Goal: Task Accomplishment & Management: Manage account settings

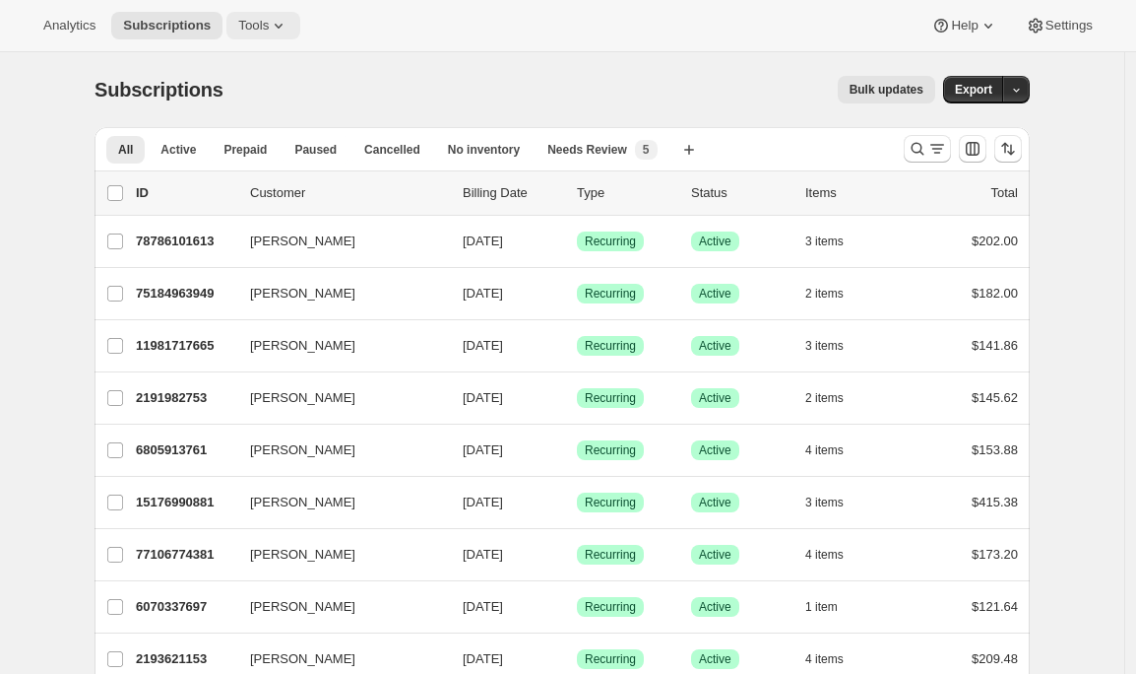
click at [289, 31] on icon at bounding box center [279, 26] width 20 height 20
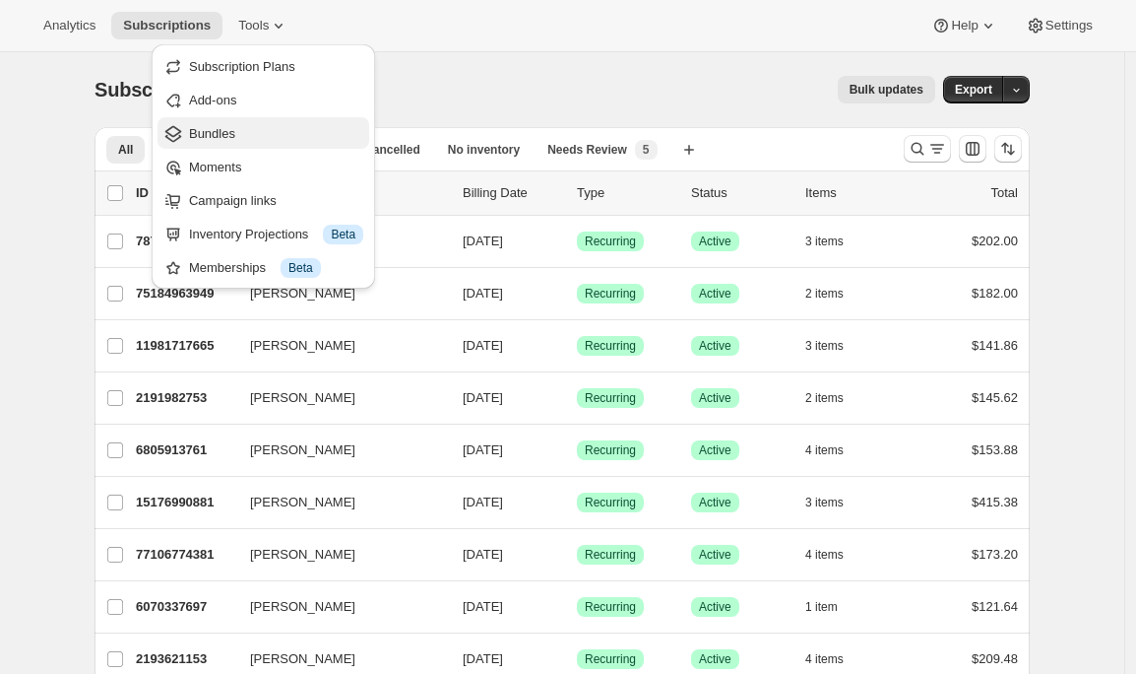
click at [245, 138] on span "Bundles" at bounding box center [276, 134] width 174 height 20
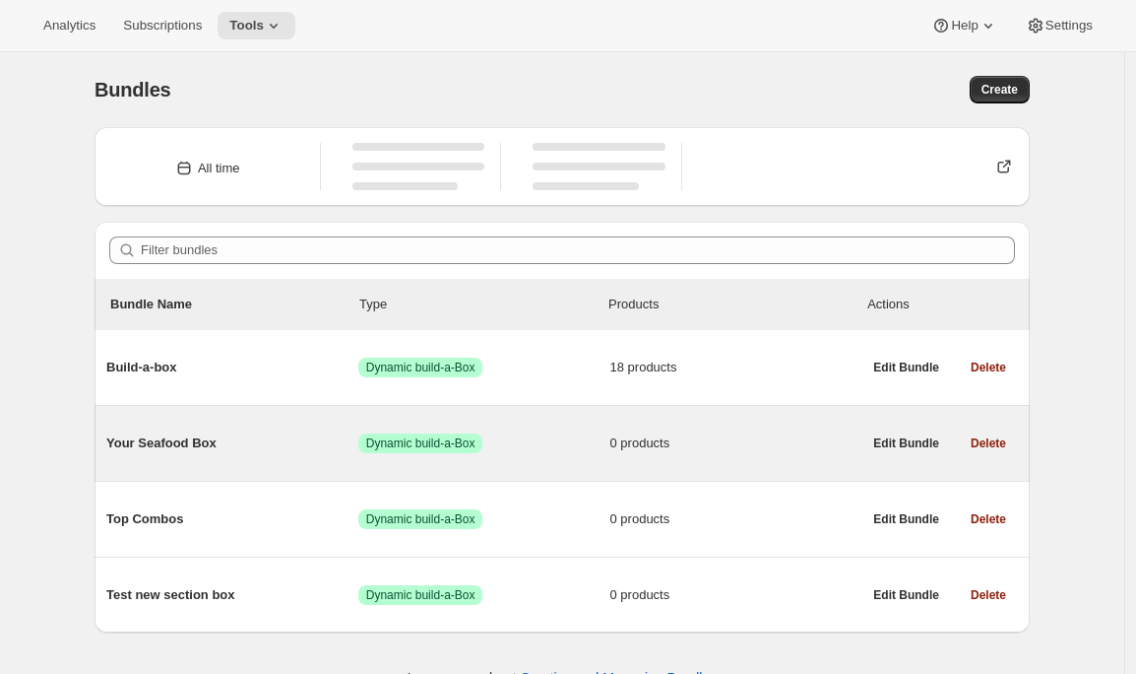
scroll to position [52, 0]
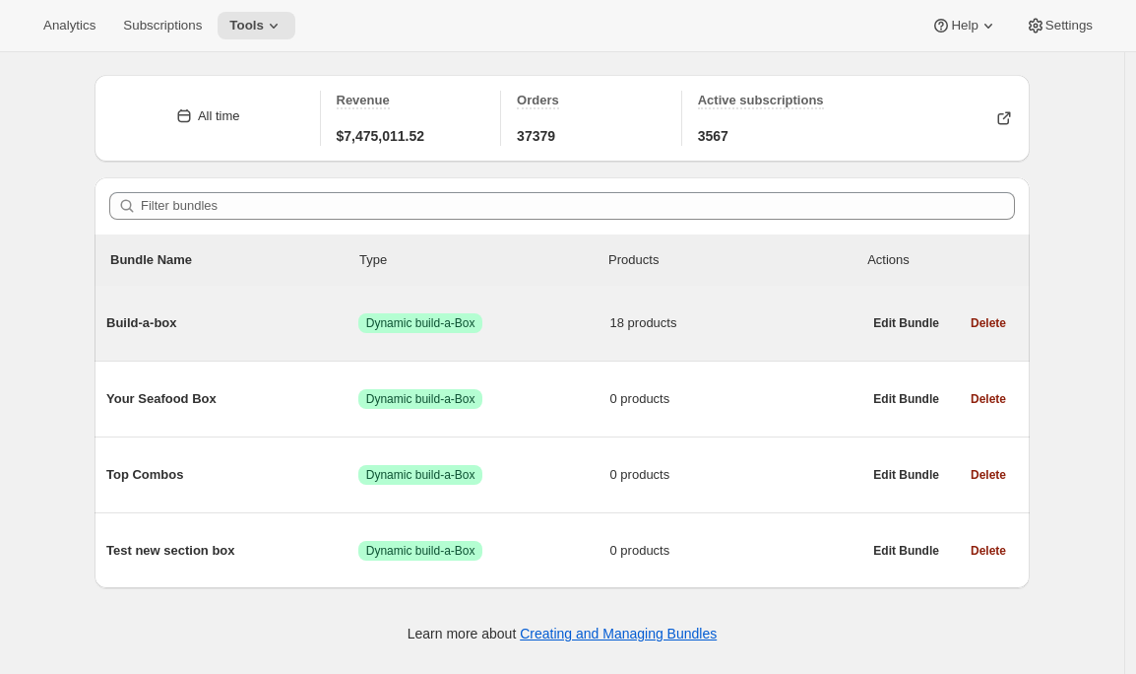
click at [269, 327] on span "Build-a-box" at bounding box center [232, 323] width 252 height 20
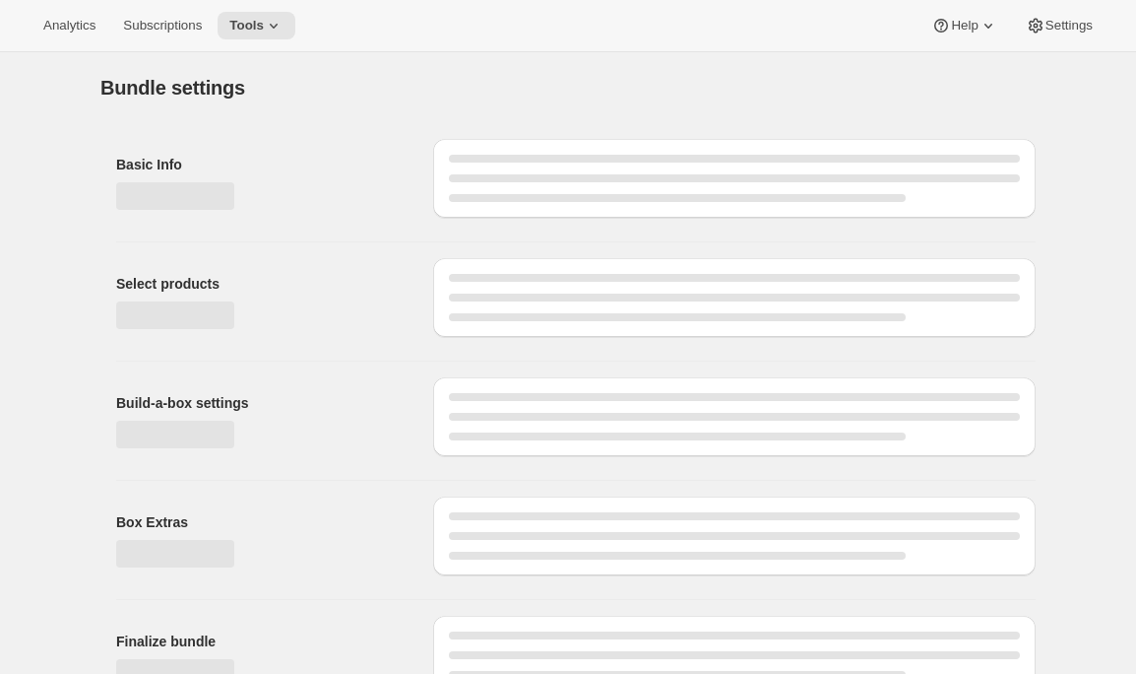
type input "Build-a-box"
checkbox input "true"
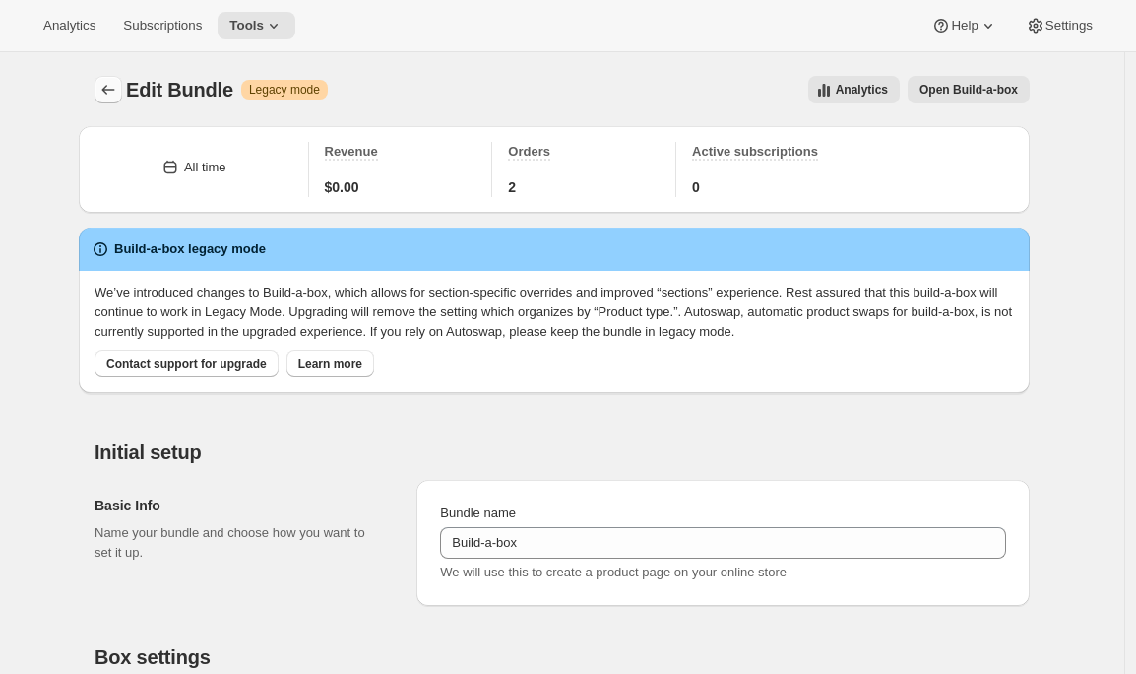
click at [109, 100] on button "Bundles" at bounding box center [109, 90] width 28 height 28
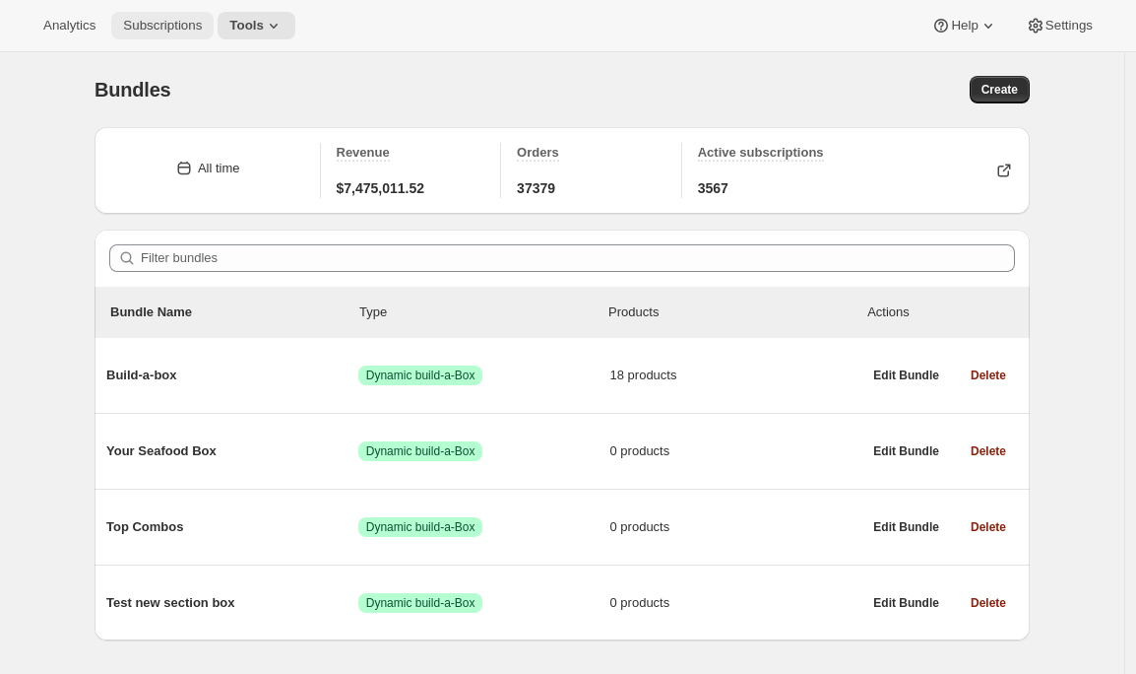
click at [163, 32] on span "Subscriptions" at bounding box center [162, 26] width 79 height 16
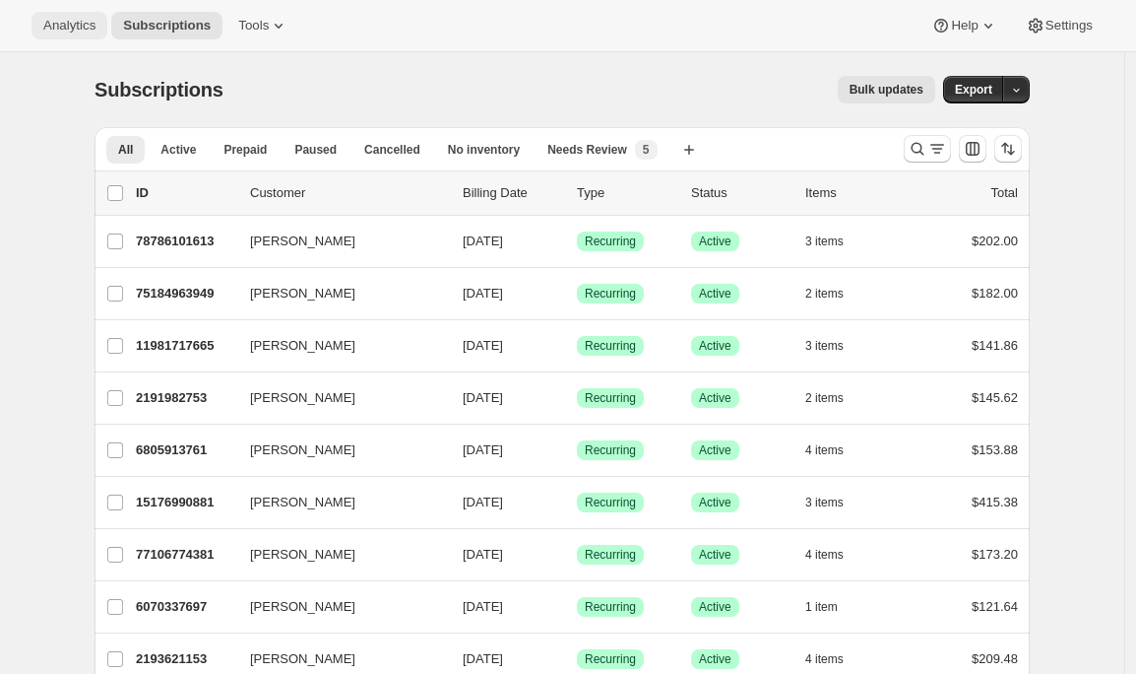
click at [57, 32] on span "Analytics" at bounding box center [69, 26] width 52 height 16
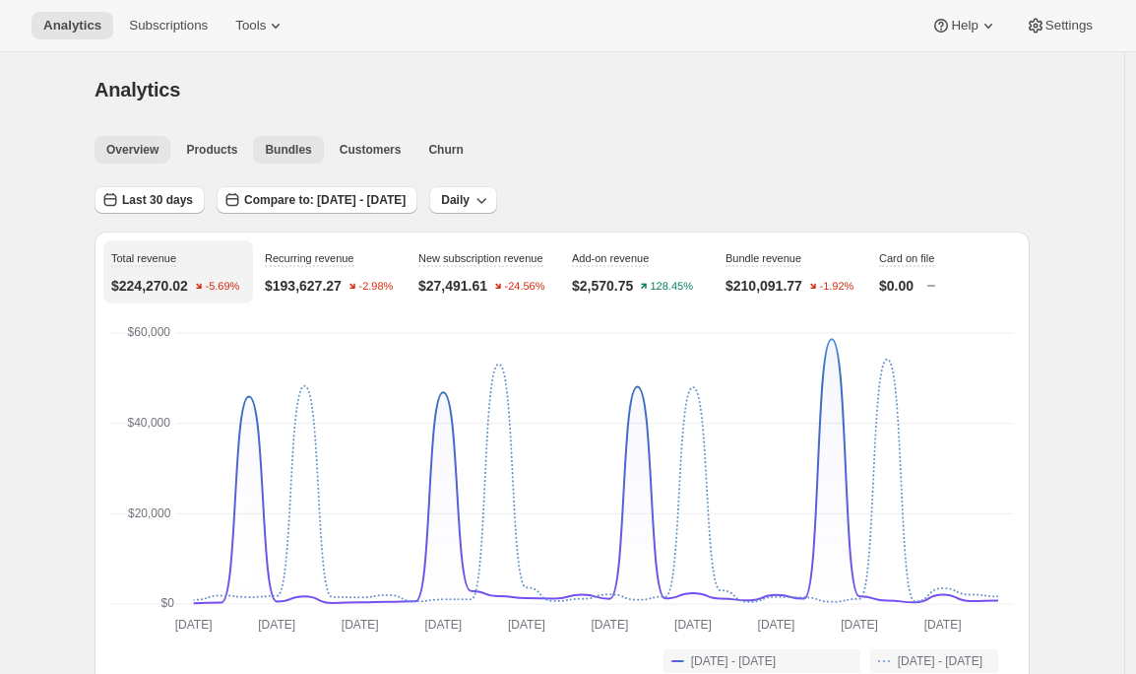
click at [296, 148] on span "Bundles" at bounding box center [288, 150] width 46 height 16
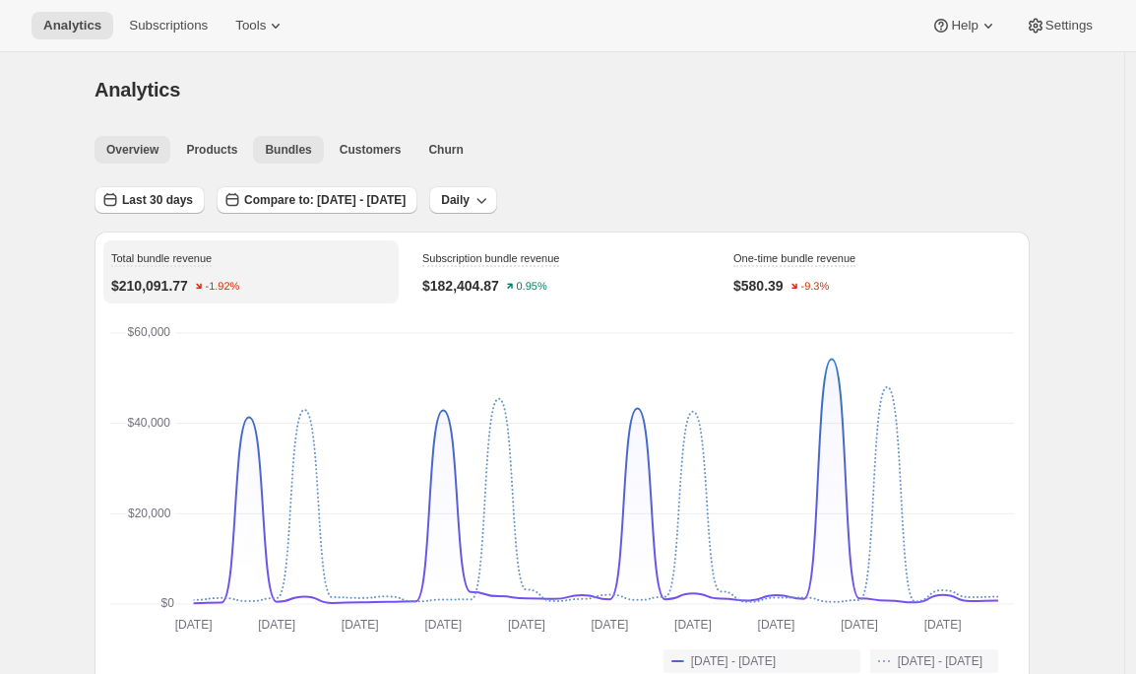
click at [130, 146] on span "Overview" at bounding box center [132, 150] width 52 height 16
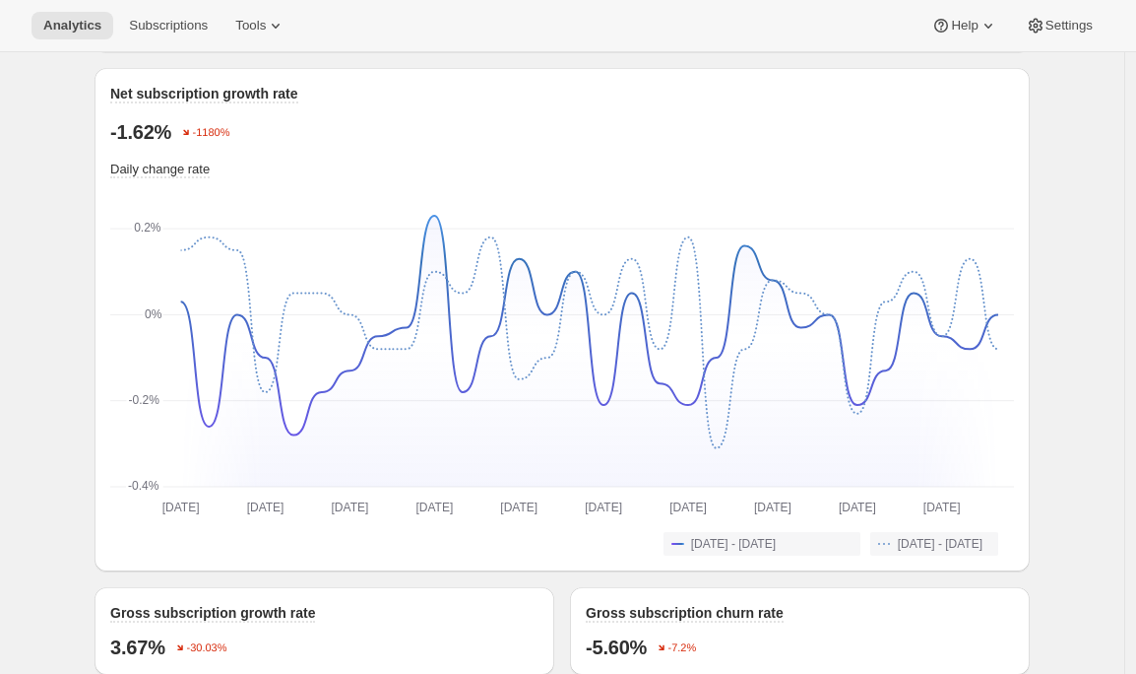
scroll to position [1069, 0]
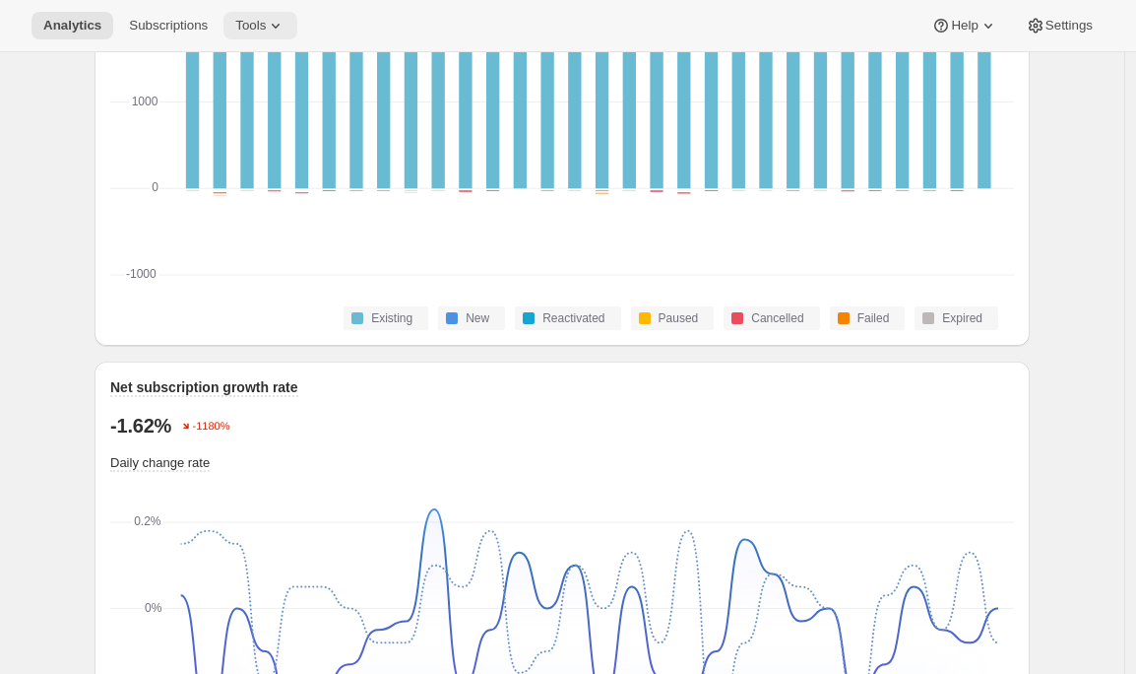
click at [266, 24] on span "Tools" at bounding box center [250, 26] width 31 height 16
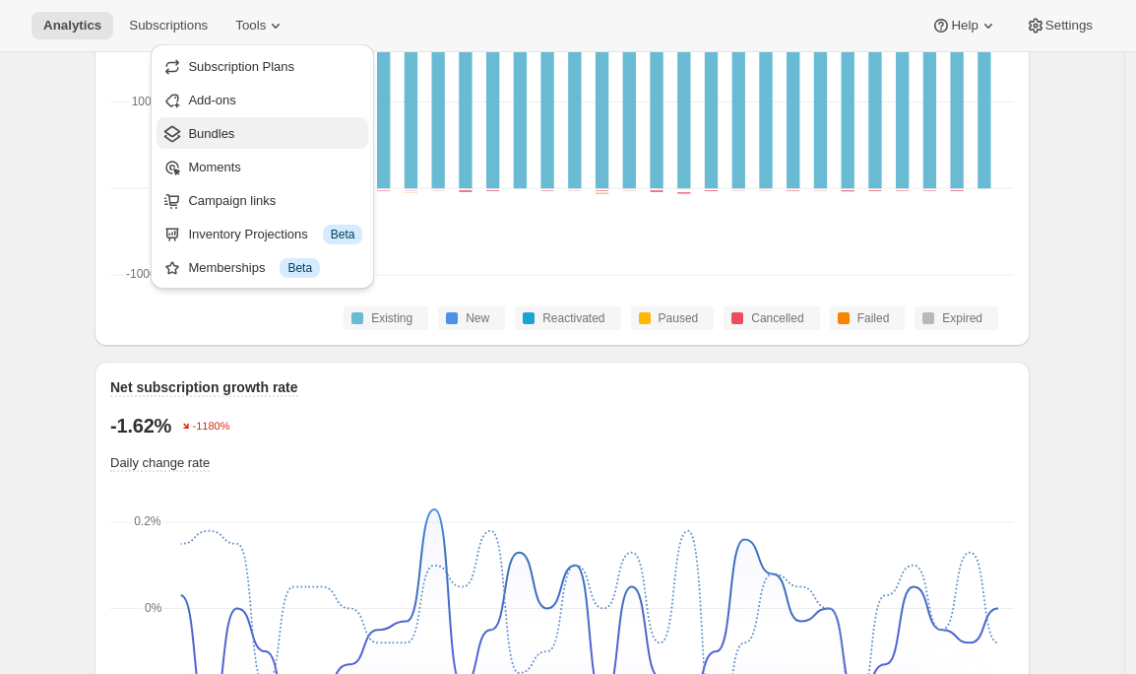
click at [250, 131] on span "Bundles" at bounding box center [275, 134] width 174 height 20
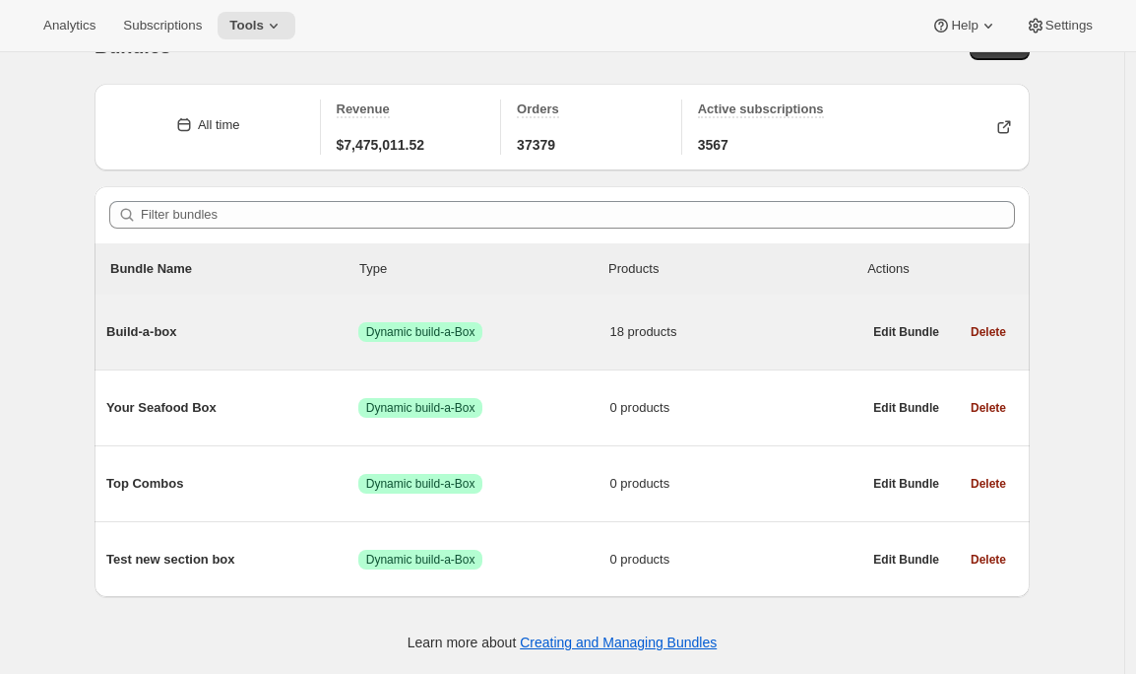
scroll to position [52, 0]
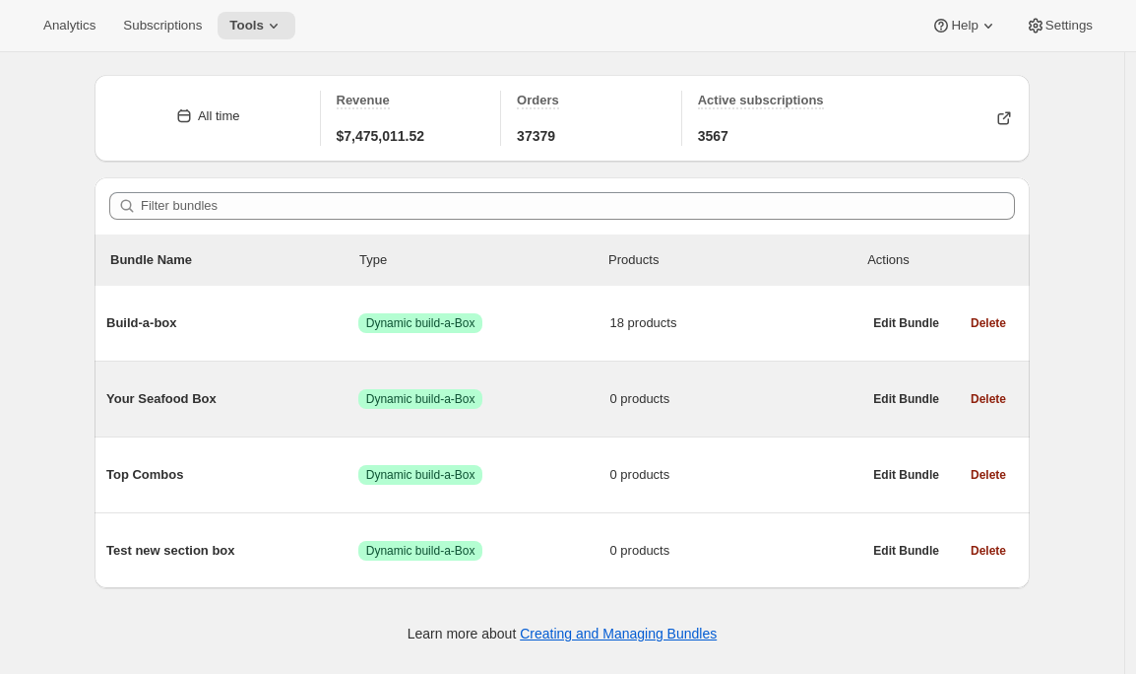
click at [287, 398] on span "Your Seafood Box" at bounding box center [232, 399] width 252 height 20
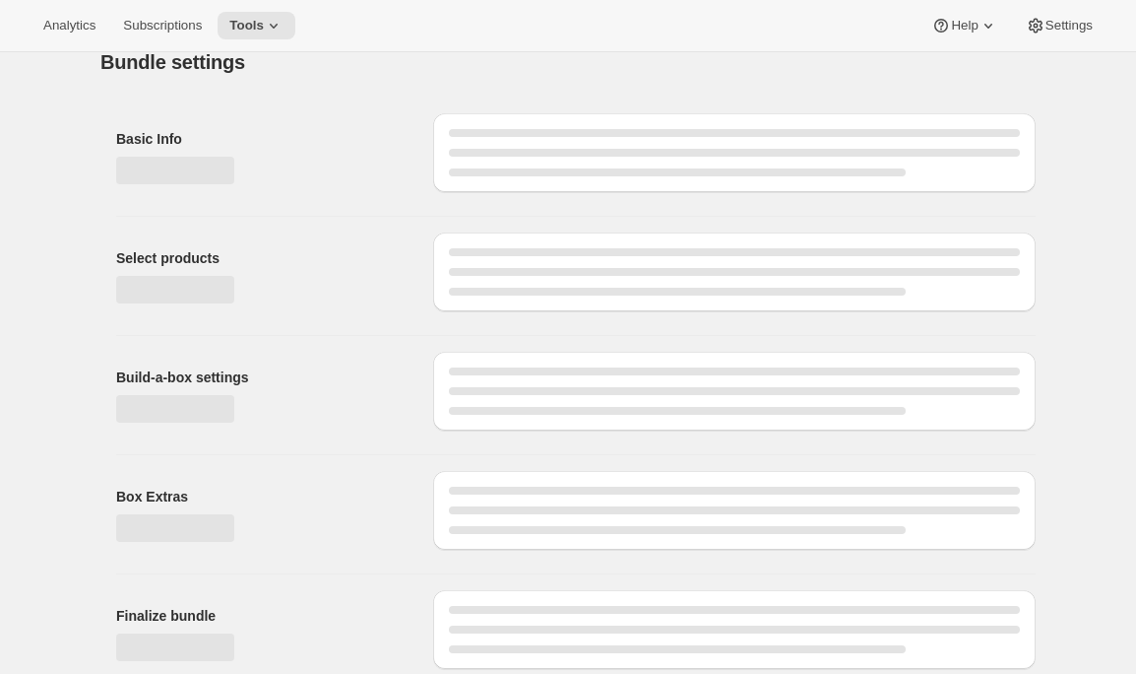
scroll to position [33, 0]
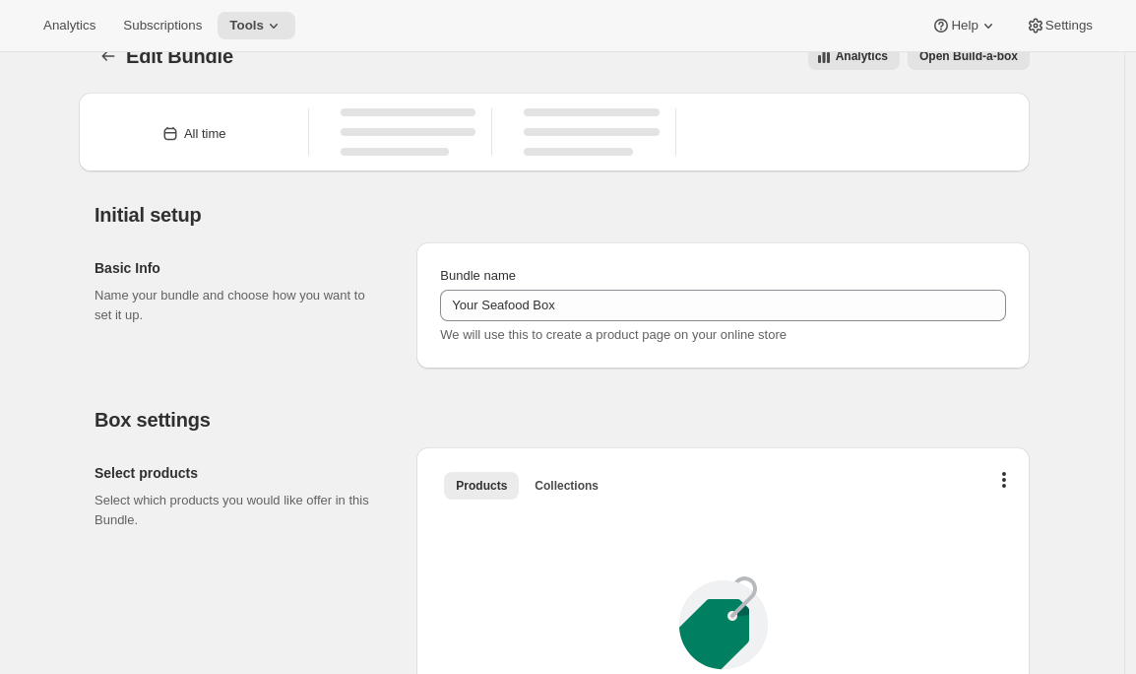
type input "Your Seafood Box"
checkbox input "true"
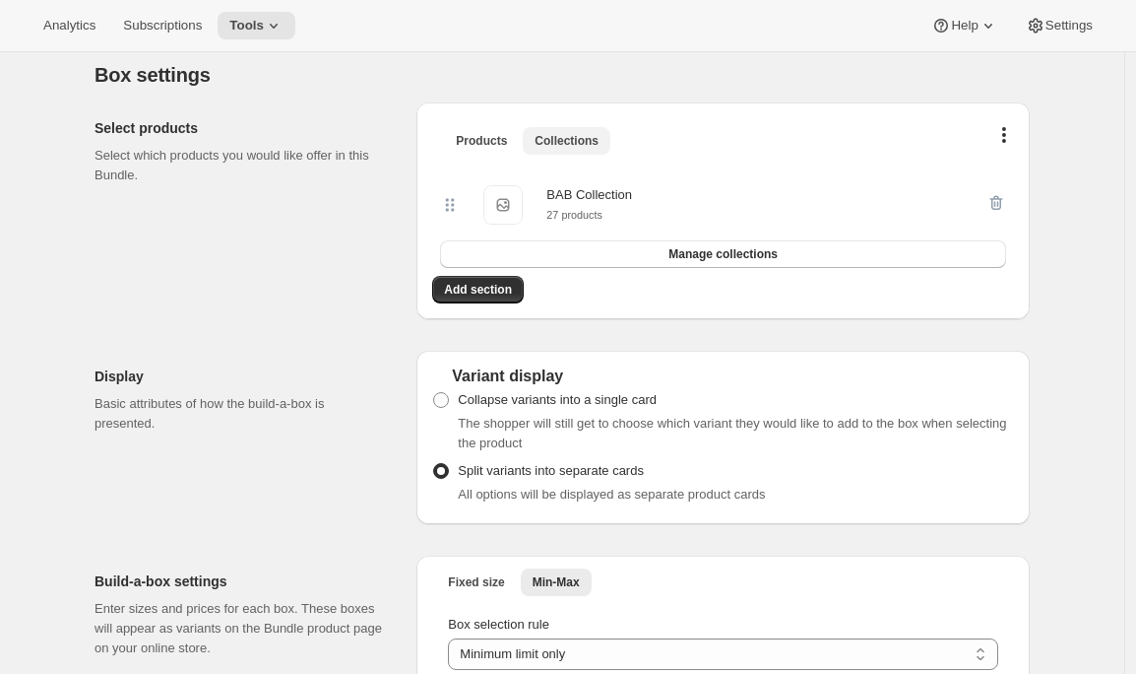
scroll to position [0, 0]
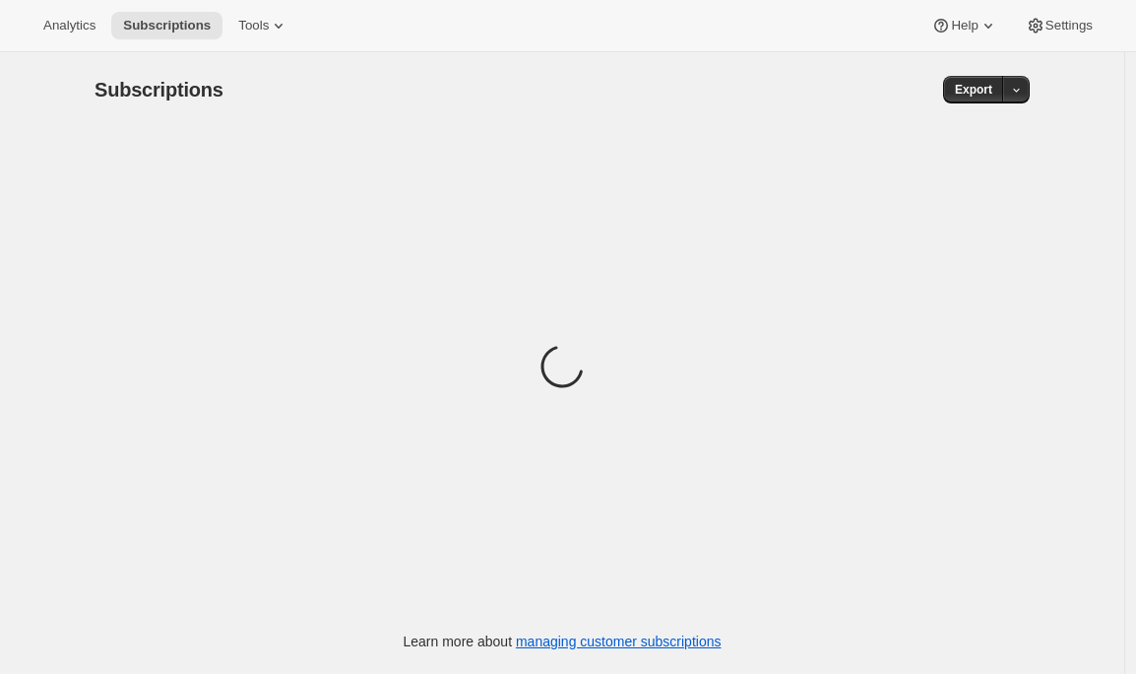
click at [256, 39] on div "Analytics Subscriptions Tools Help Settings" at bounding box center [568, 26] width 1136 height 52
click at [269, 29] on span "Tools" at bounding box center [253, 26] width 31 height 16
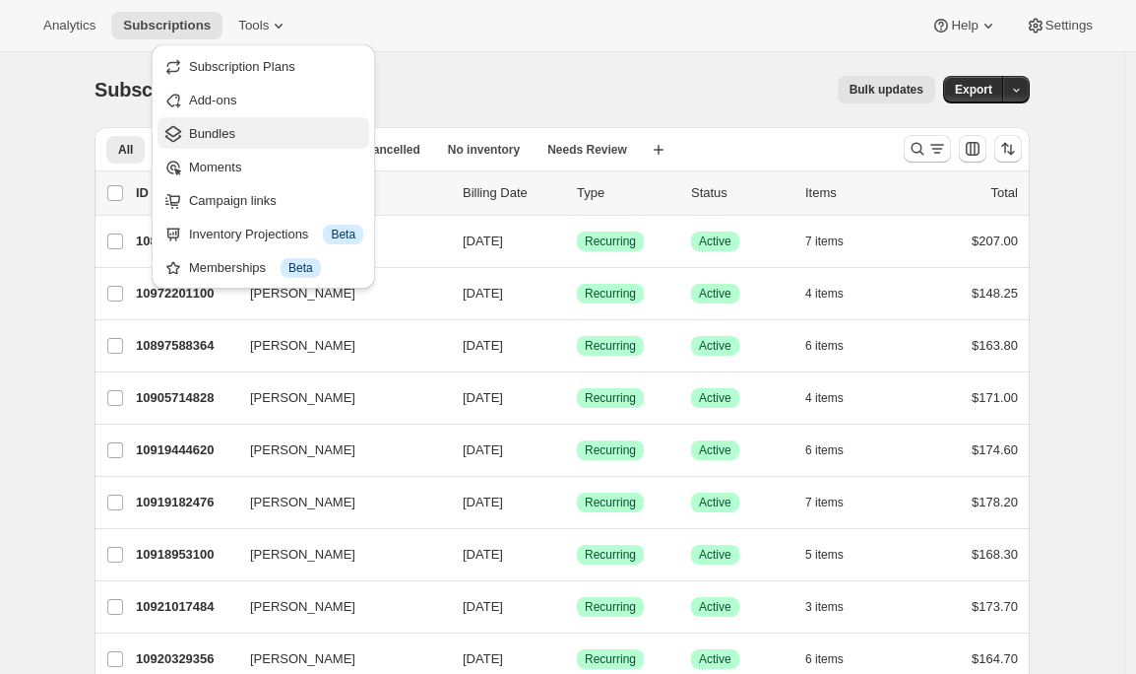
click at [228, 132] on span "Bundles" at bounding box center [212, 133] width 46 height 15
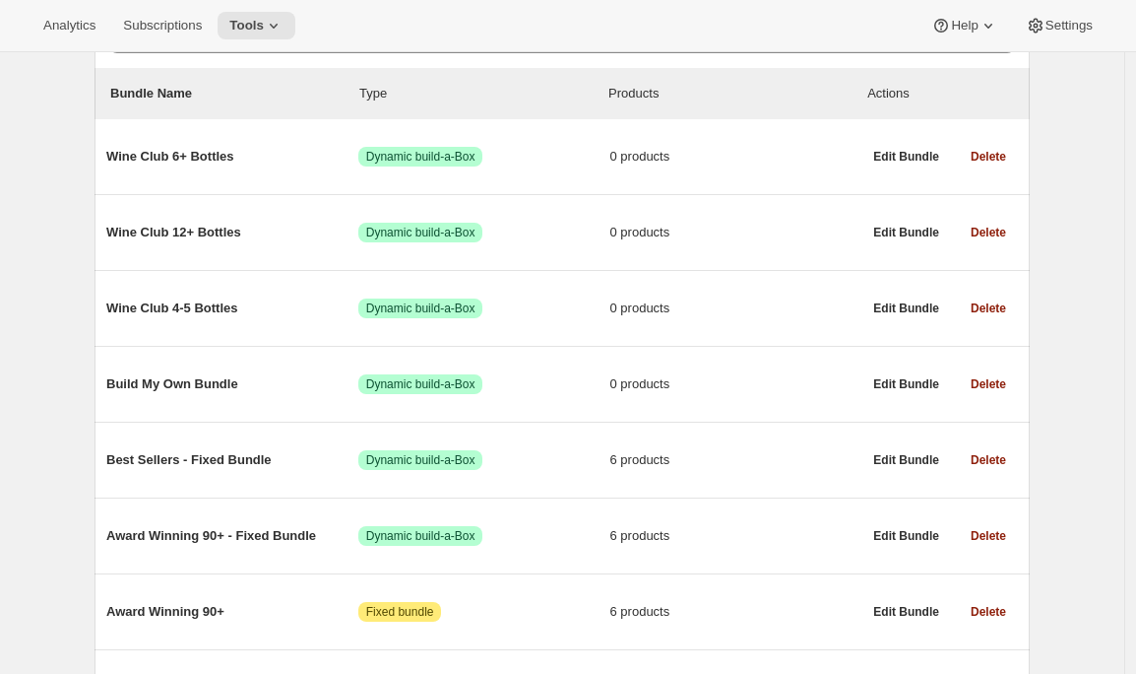
scroll to position [216, 0]
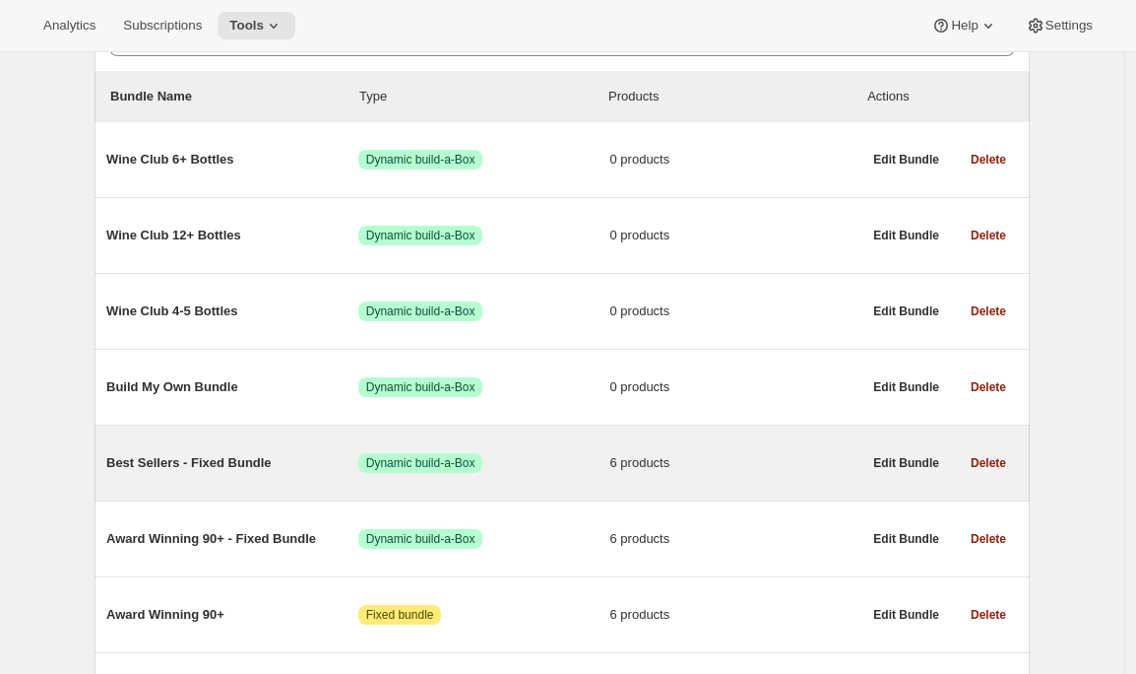
click at [170, 473] on span "Best Sellers - Fixed Bundle" at bounding box center [232, 463] width 252 height 20
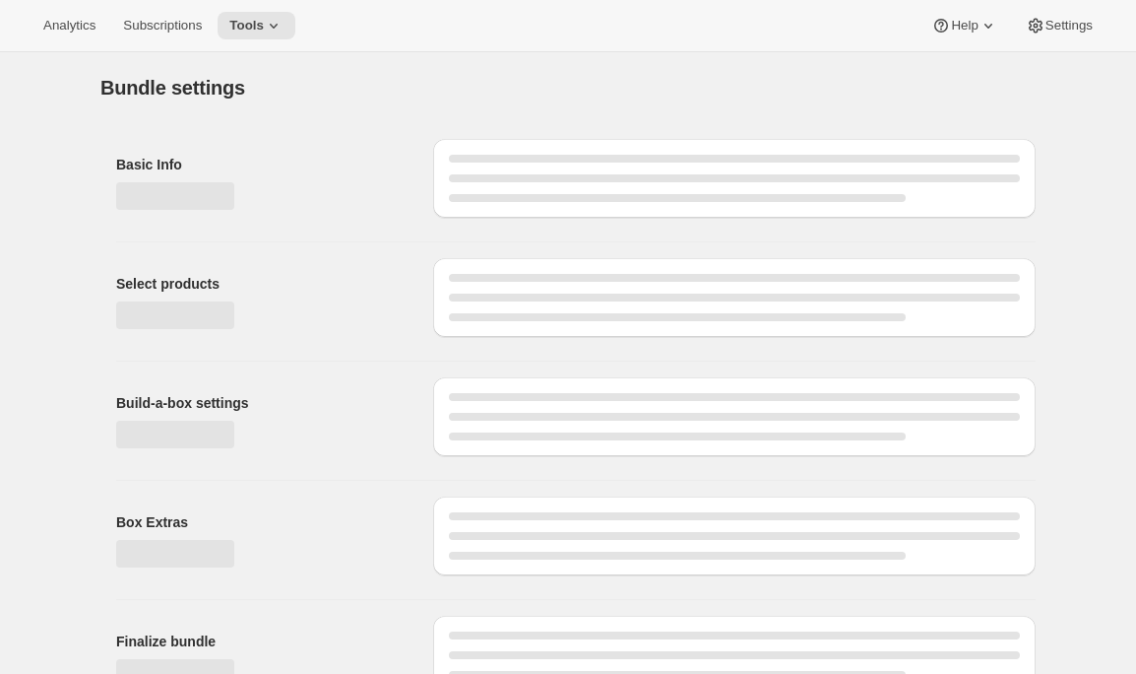
type input "Best Sellers - Fixed Bundle"
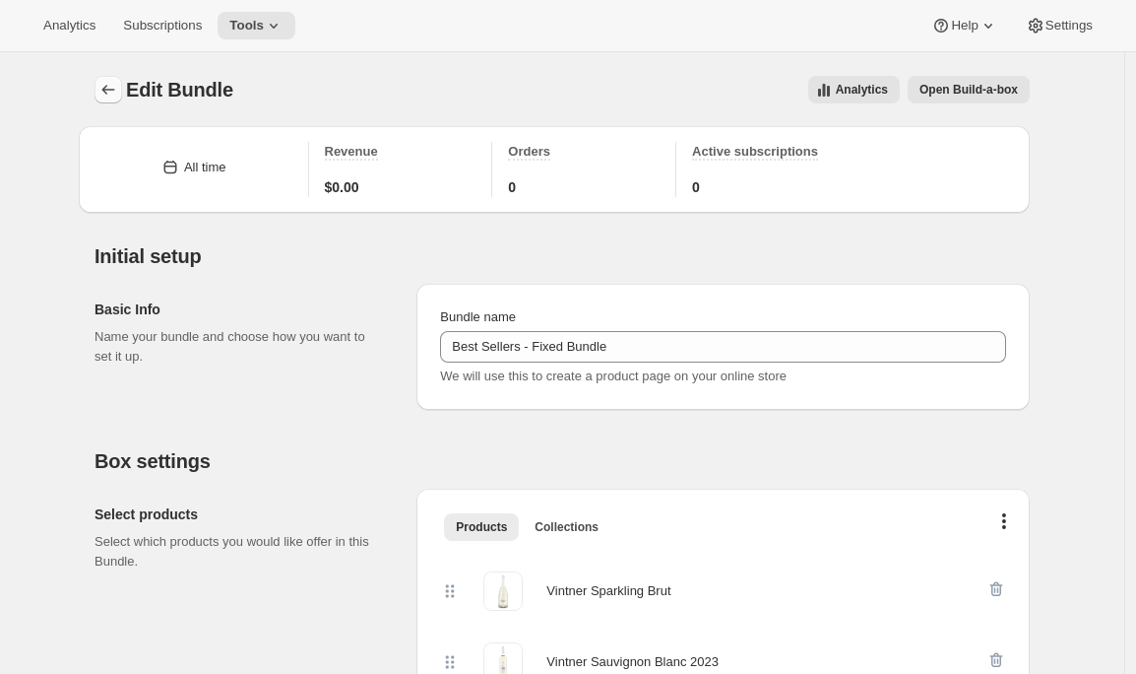
click at [104, 96] on icon "Bundles" at bounding box center [108, 90] width 20 height 20
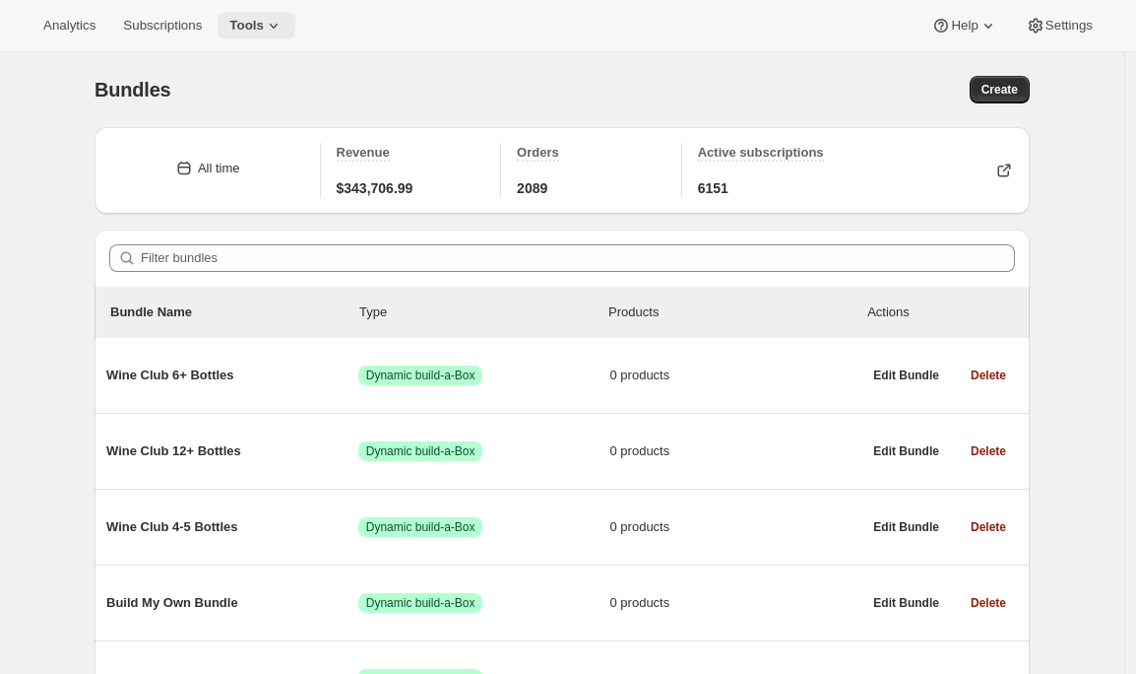
click at [272, 38] on button "Tools" at bounding box center [257, 26] width 78 height 28
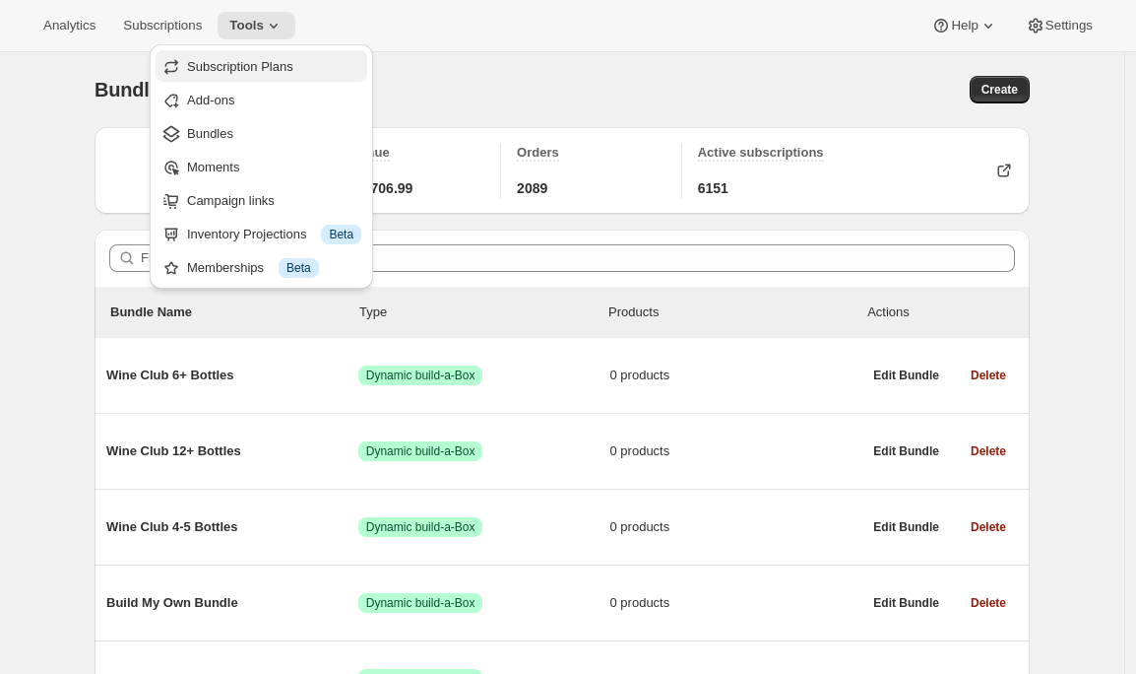
click at [262, 60] on span "Subscription Plans" at bounding box center [240, 66] width 106 height 15
